Goal: Transaction & Acquisition: Purchase product/service

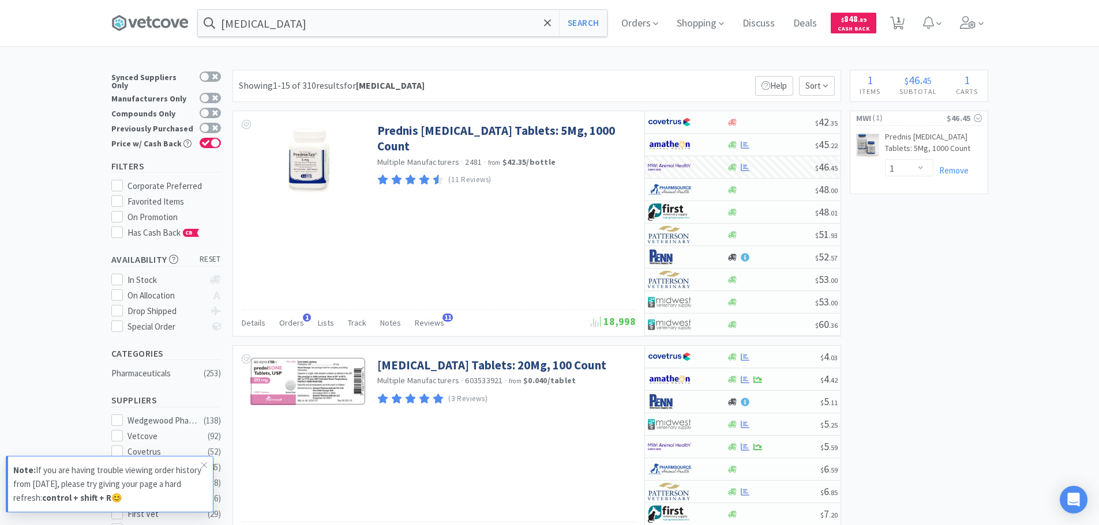
select select "1"
click at [900, 30] on span "1" at bounding box center [898, 20] width 4 height 46
select select "1"
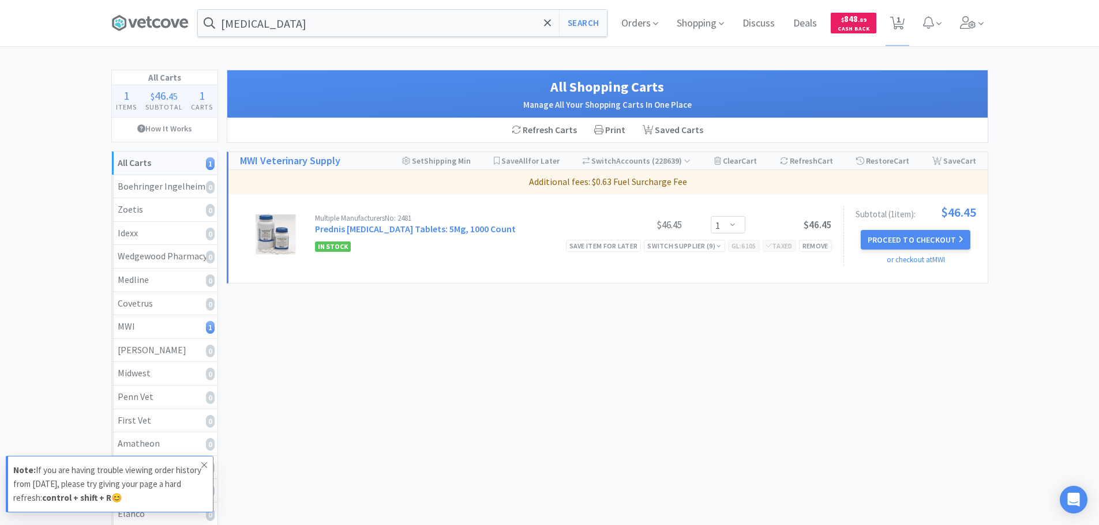
click at [206, 466] on icon at bounding box center [204, 465] width 7 height 9
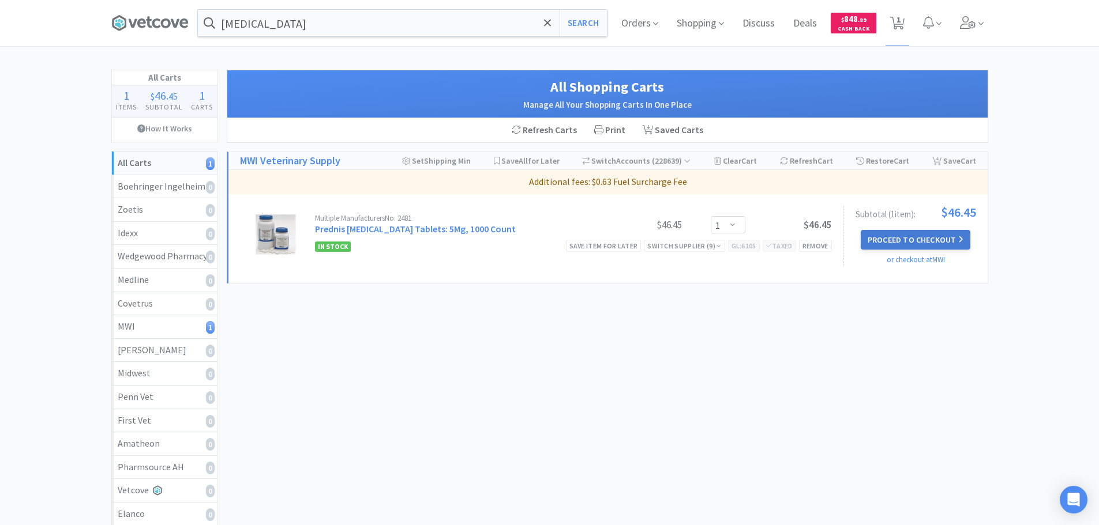
click at [911, 243] on button "Proceed to Checkout" at bounding box center [916, 240] width 110 height 20
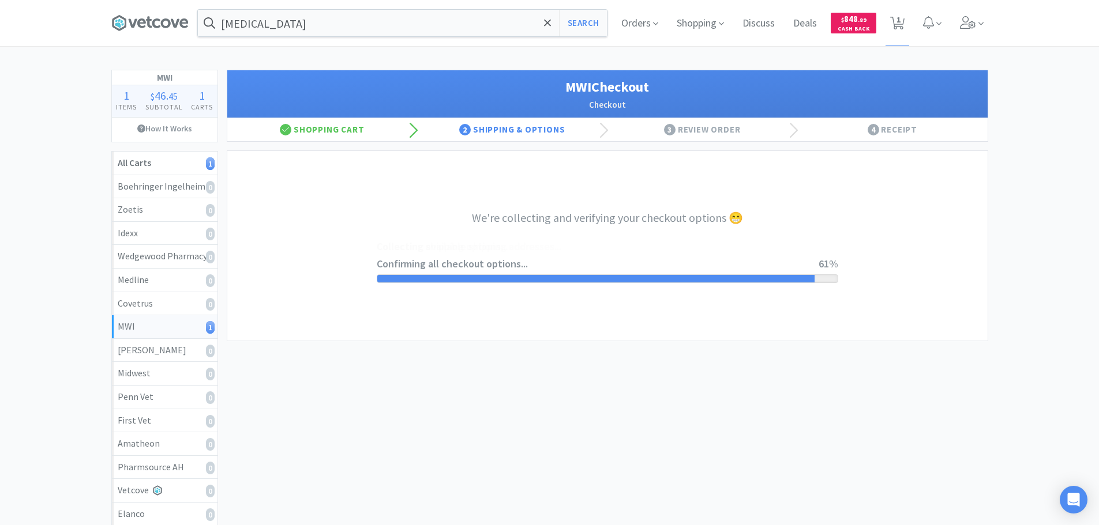
select select "STD_"
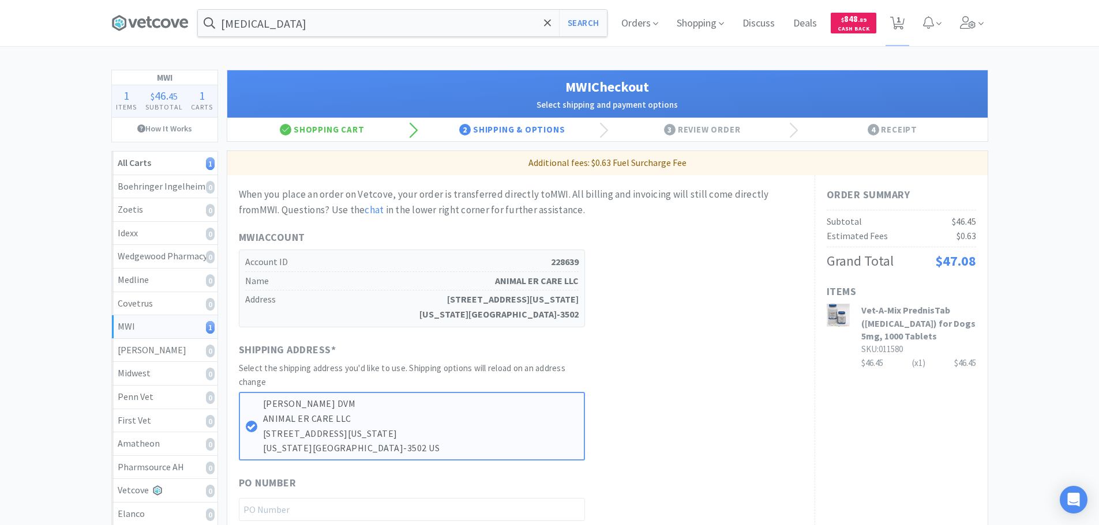
scroll to position [173, 0]
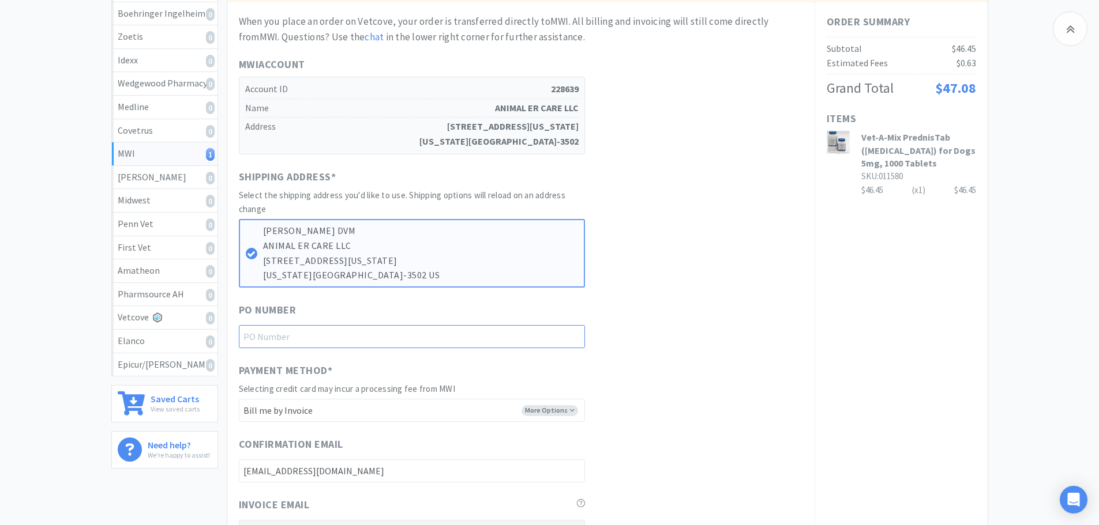
click at [399, 329] on input "text" at bounding box center [412, 336] width 346 height 23
type input "For [PERSON_NAME]"
click at [698, 359] on div "When you place an order on Vetcove, your order is transferred directly to MWI .…" at bounding box center [521, 358] width 564 height 689
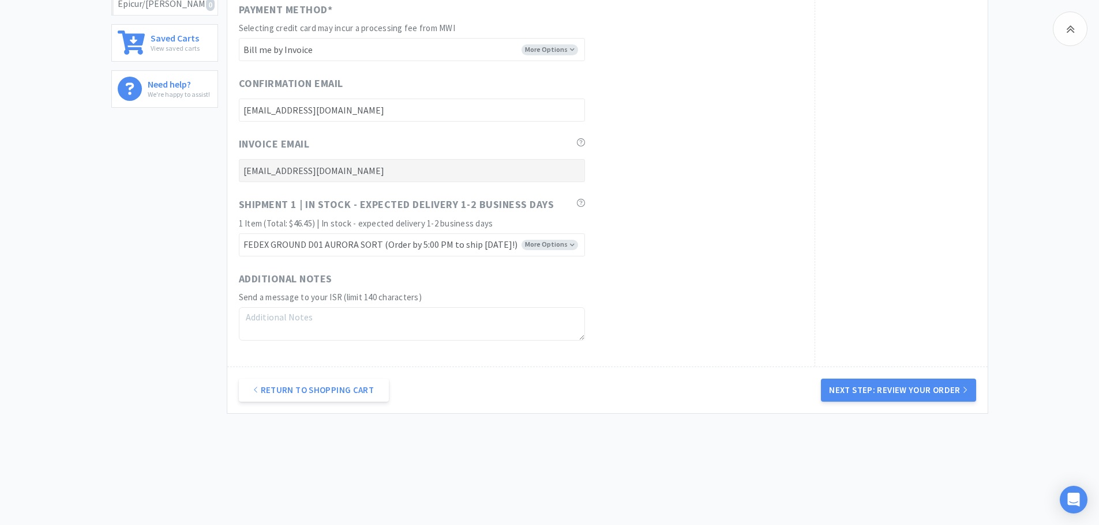
scroll to position [541, 0]
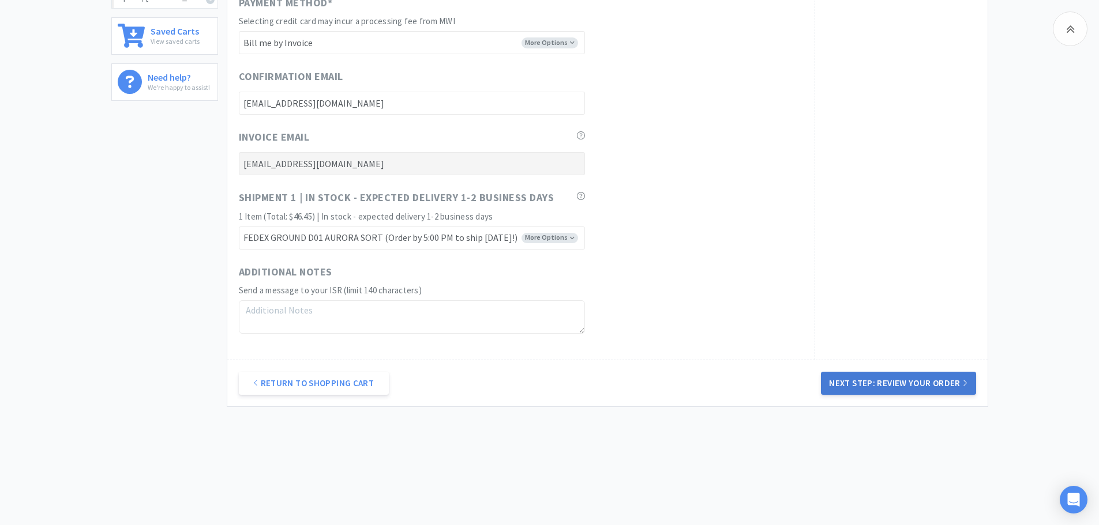
click at [881, 381] on button "Next Step: Review Your Order" at bounding box center [898, 383] width 155 height 23
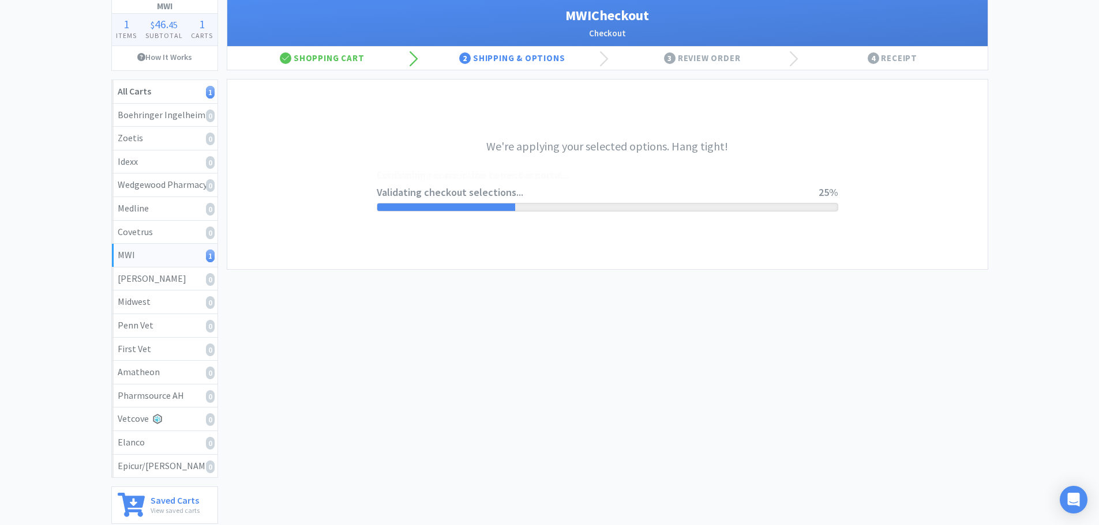
scroll to position [0, 0]
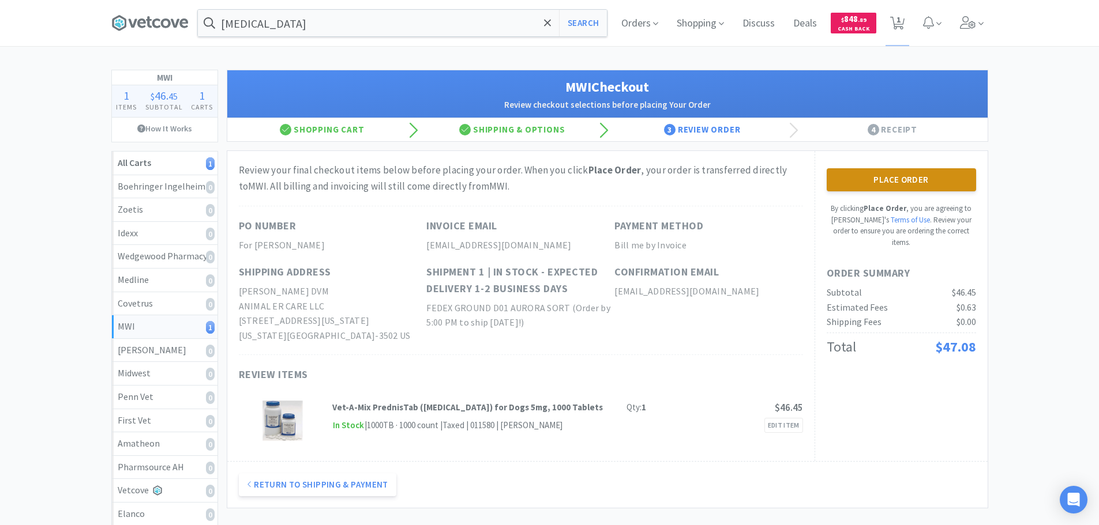
click at [950, 177] on button "Place Order" at bounding box center [900, 179] width 149 height 23
